Goal: Task Accomplishment & Management: Use online tool/utility

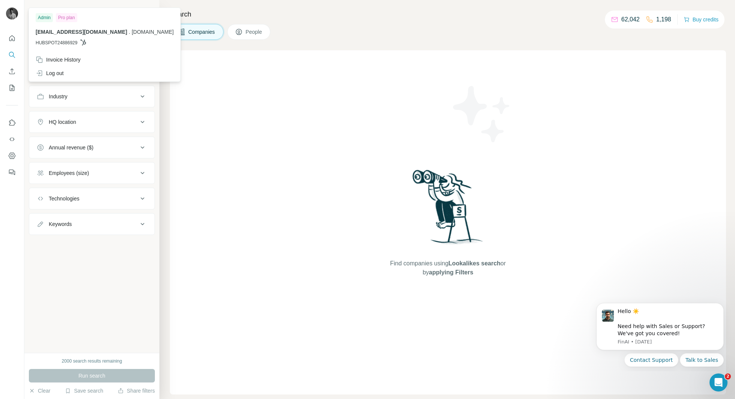
click at [13, 6] on div at bounding box center [13, 14] width 22 height 25
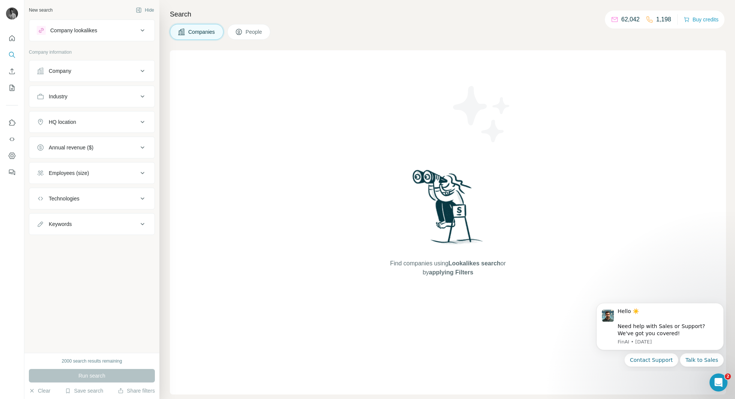
click at [18, 15] on div at bounding box center [13, 14] width 22 height 25
click at [15, 12] on img at bounding box center [12, 14] width 12 height 12
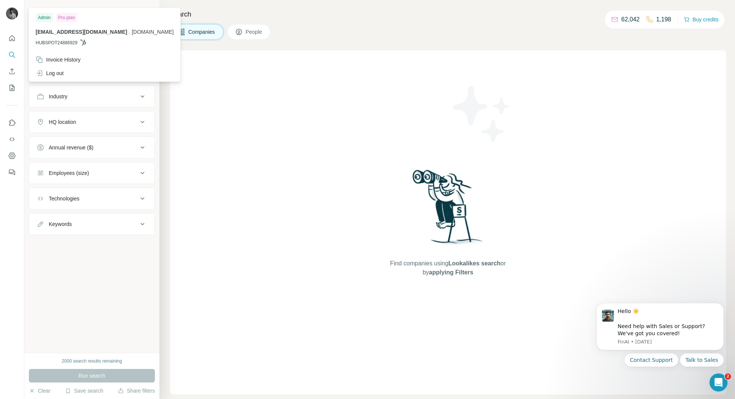
click at [40, 18] on div "Admin" at bounding box center [44, 17] width 17 height 9
click at [11, 155] on icon "Dashboard" at bounding box center [12, 156] width 8 height 8
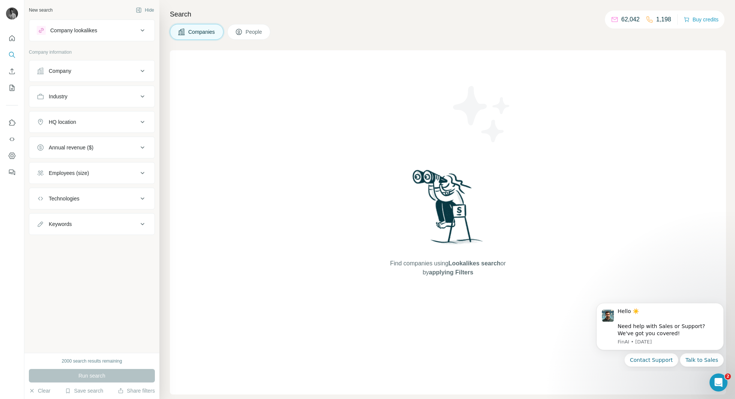
click at [622, 21] on p "62,042" at bounding box center [631, 19] width 18 height 9
click at [644, 21] on div "62,042 1,198" at bounding box center [641, 19] width 60 height 11
click at [690, 20] on button "Buy credits" at bounding box center [701, 19] width 35 height 11
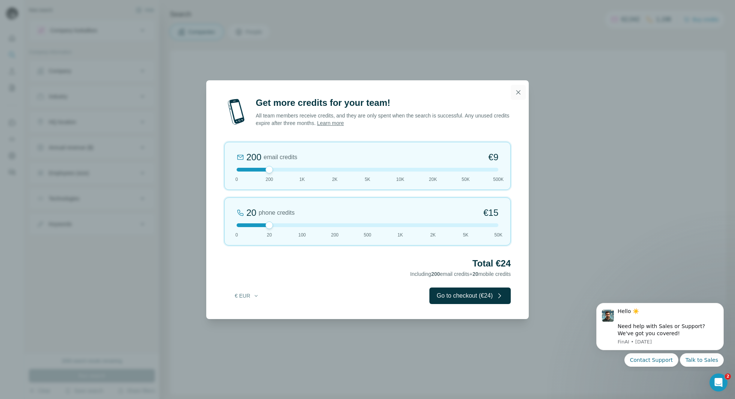
click at [517, 96] on icon "button" at bounding box center [519, 93] width 8 height 8
